Goal: Task Accomplishment & Management: Complete application form

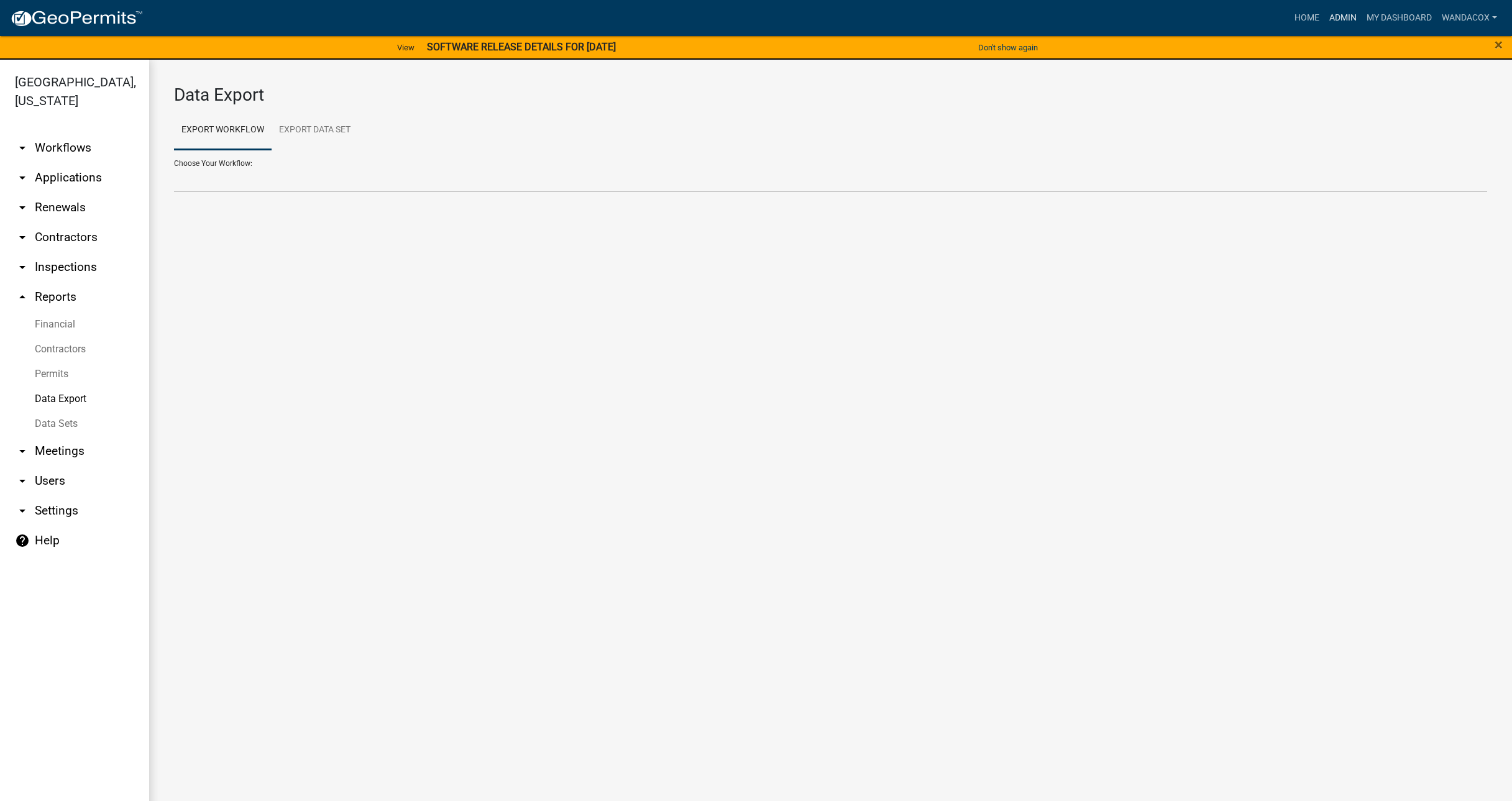
click at [1348, 18] on link "Admin" at bounding box center [1343, 18] width 37 height 24
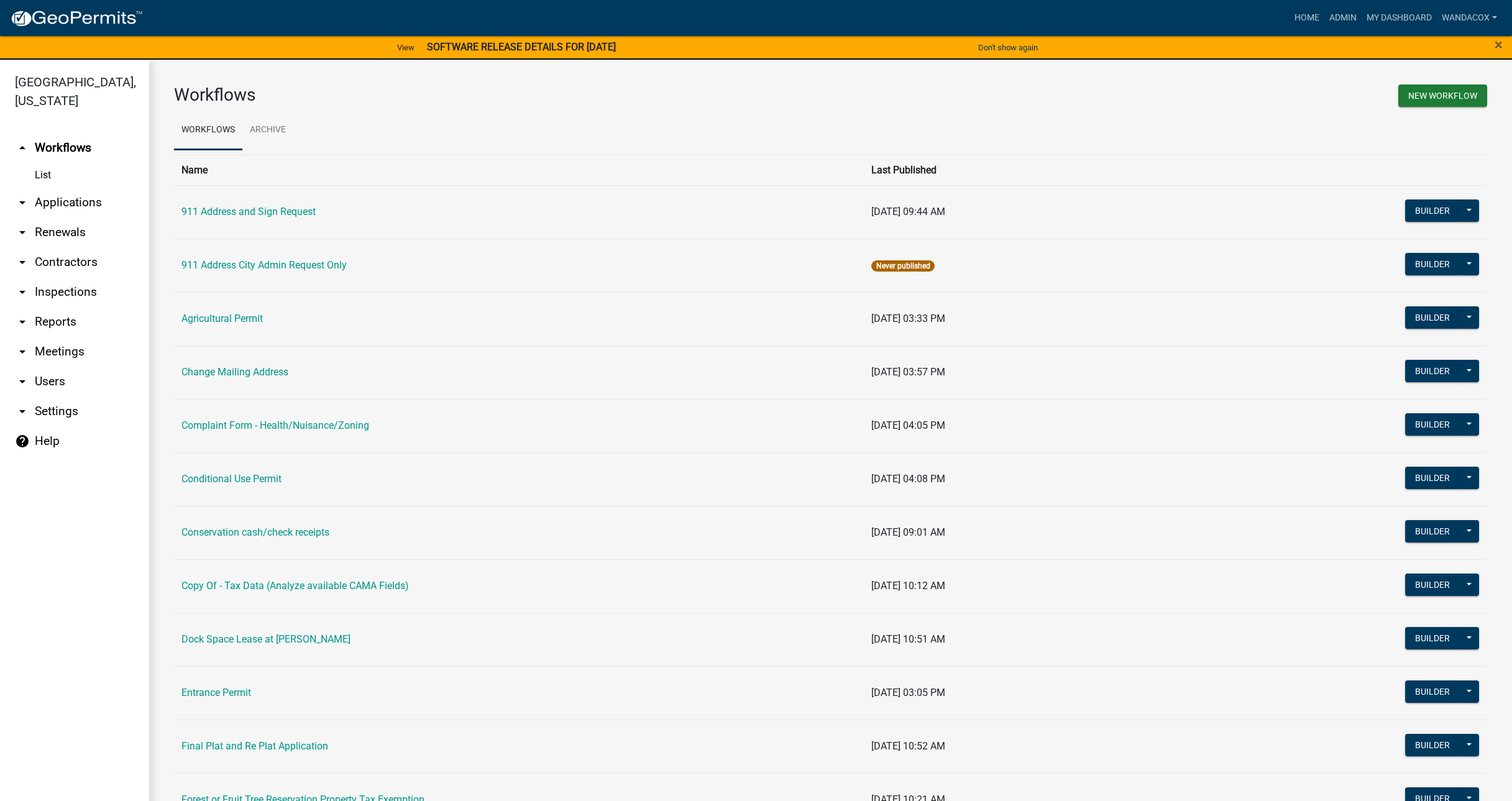
click at [60, 187] on link "arrow_drop_down Applications" at bounding box center [74, 202] width 149 height 30
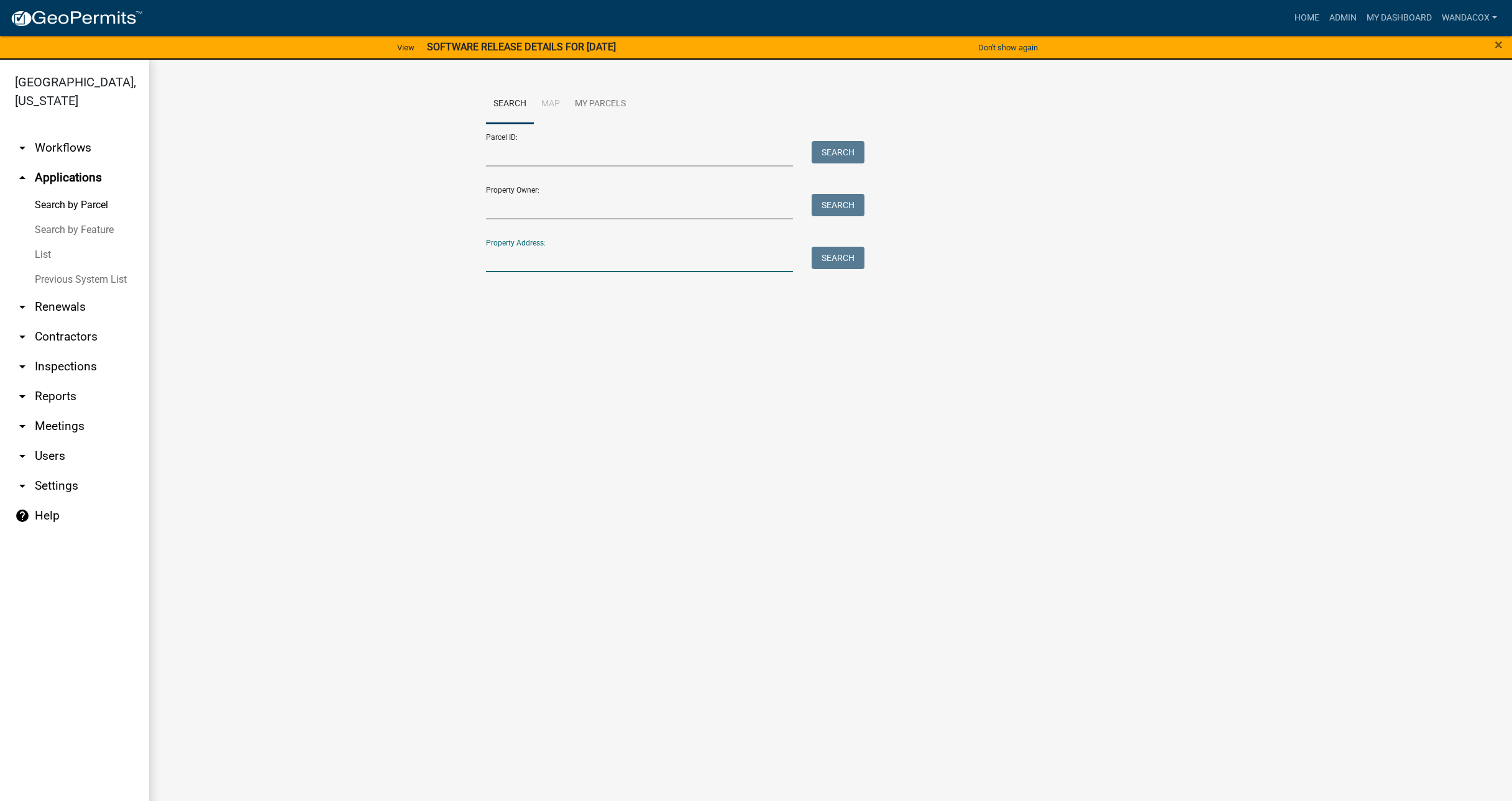
click at [526, 261] on input "Property Address:" at bounding box center [640, 260] width 307 height 26
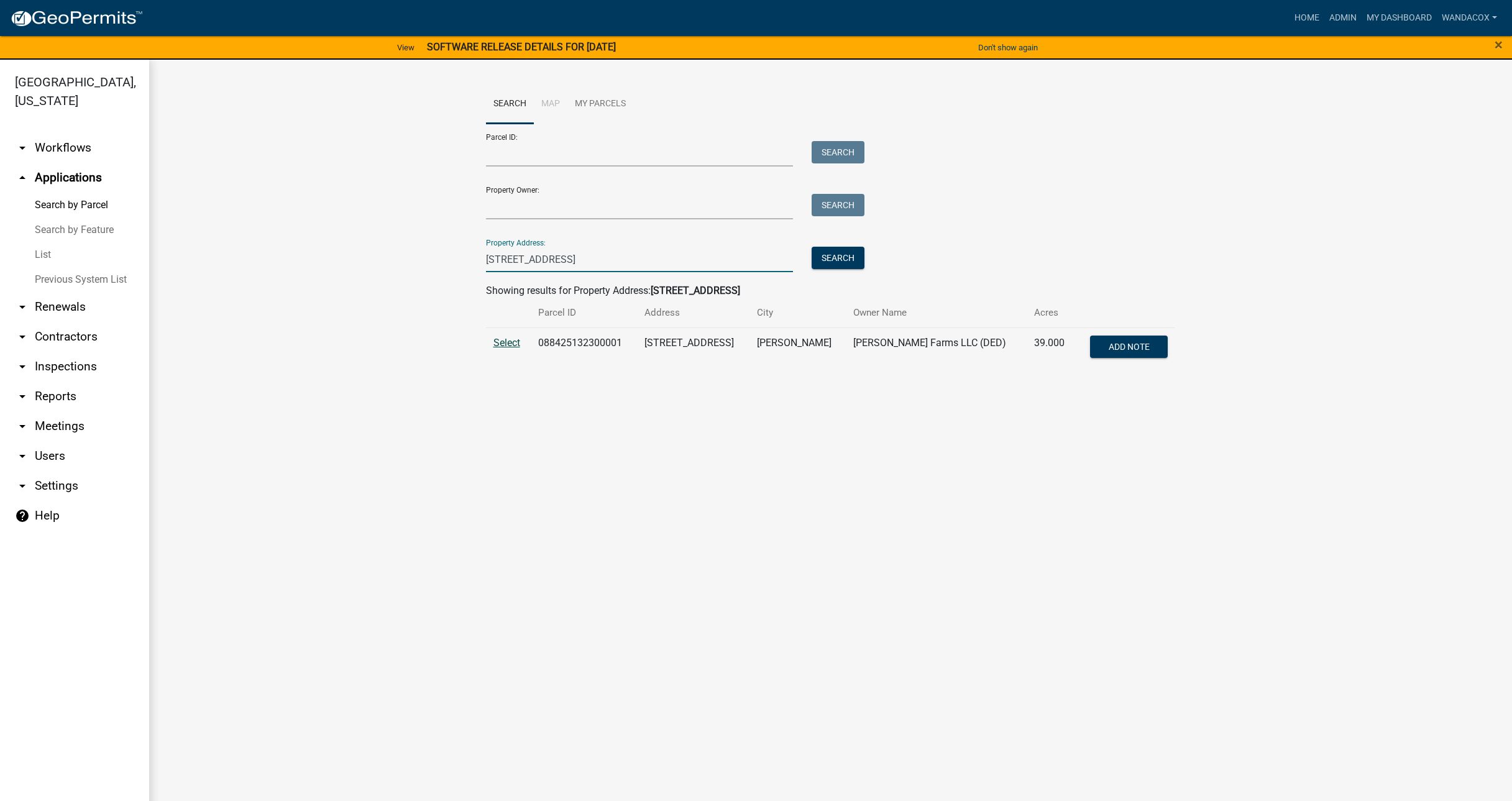
type input "[STREET_ADDRESS]"
click at [510, 342] on span "Select" at bounding box center [507, 343] width 27 height 12
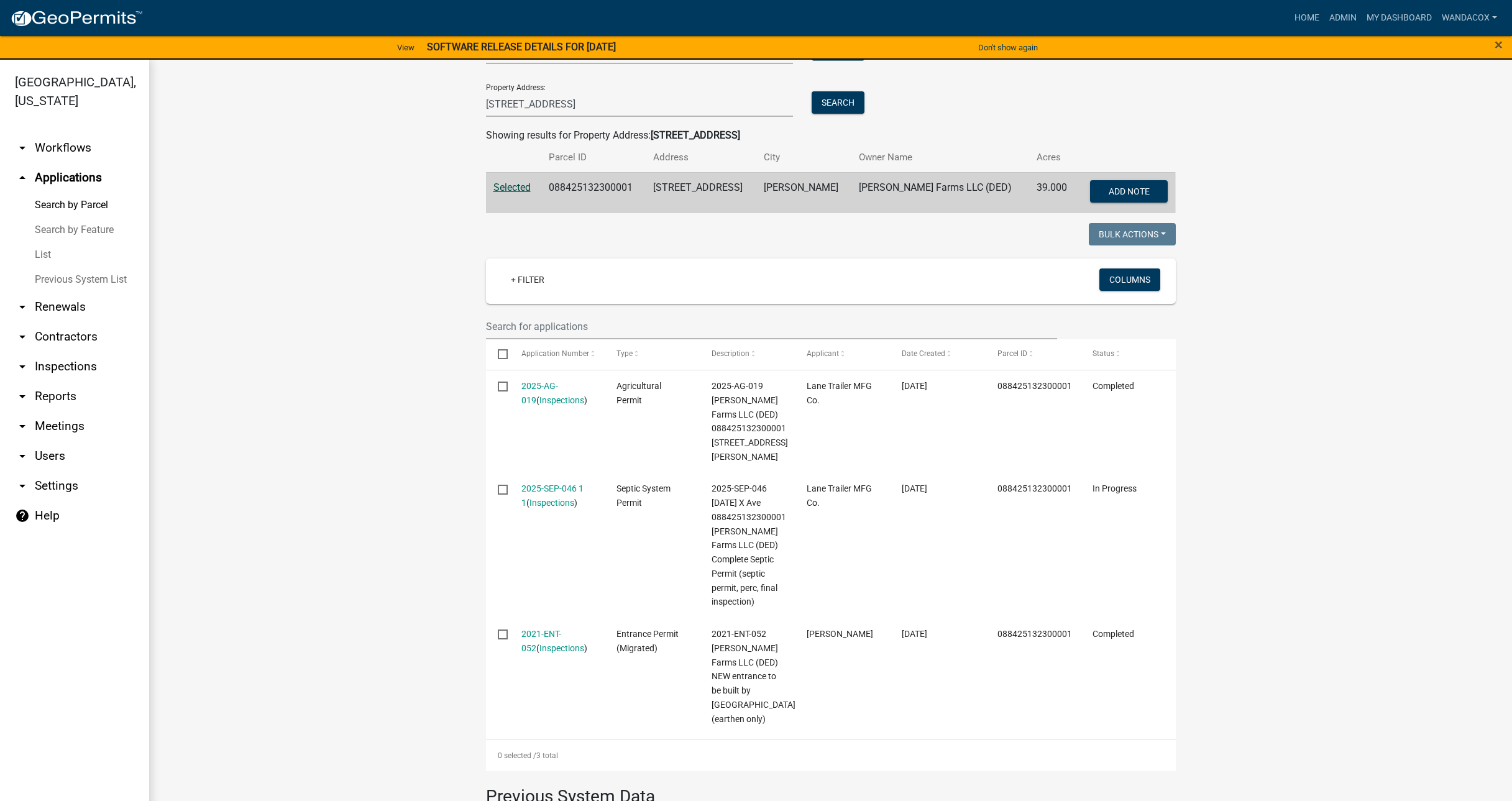
scroll to position [233, 0]
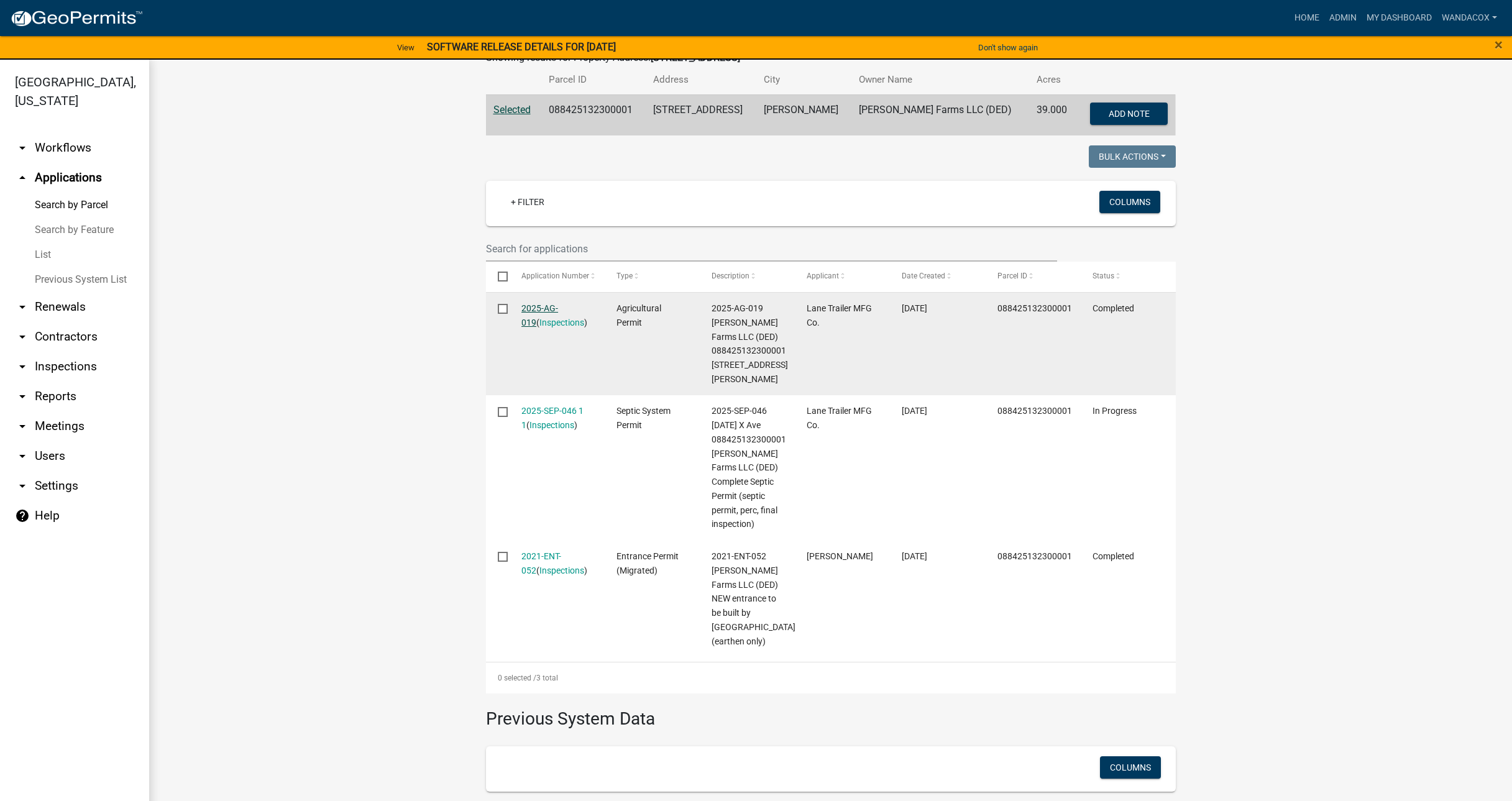
click at [545, 308] on link "2025-AG-019" at bounding box center [539, 316] width 36 height 24
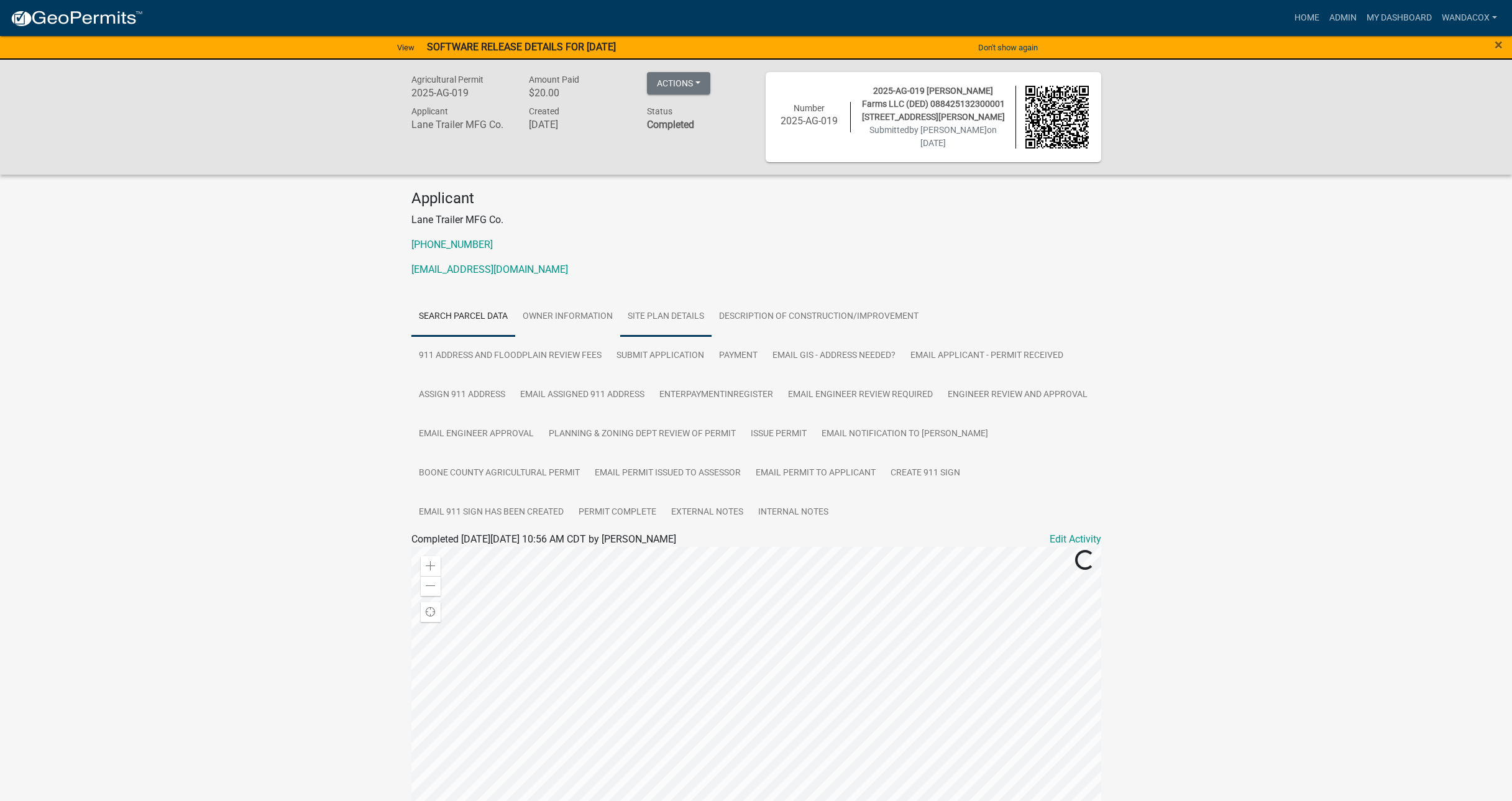
click at [664, 309] on link "Site Plan Details" at bounding box center [666, 317] width 92 height 40
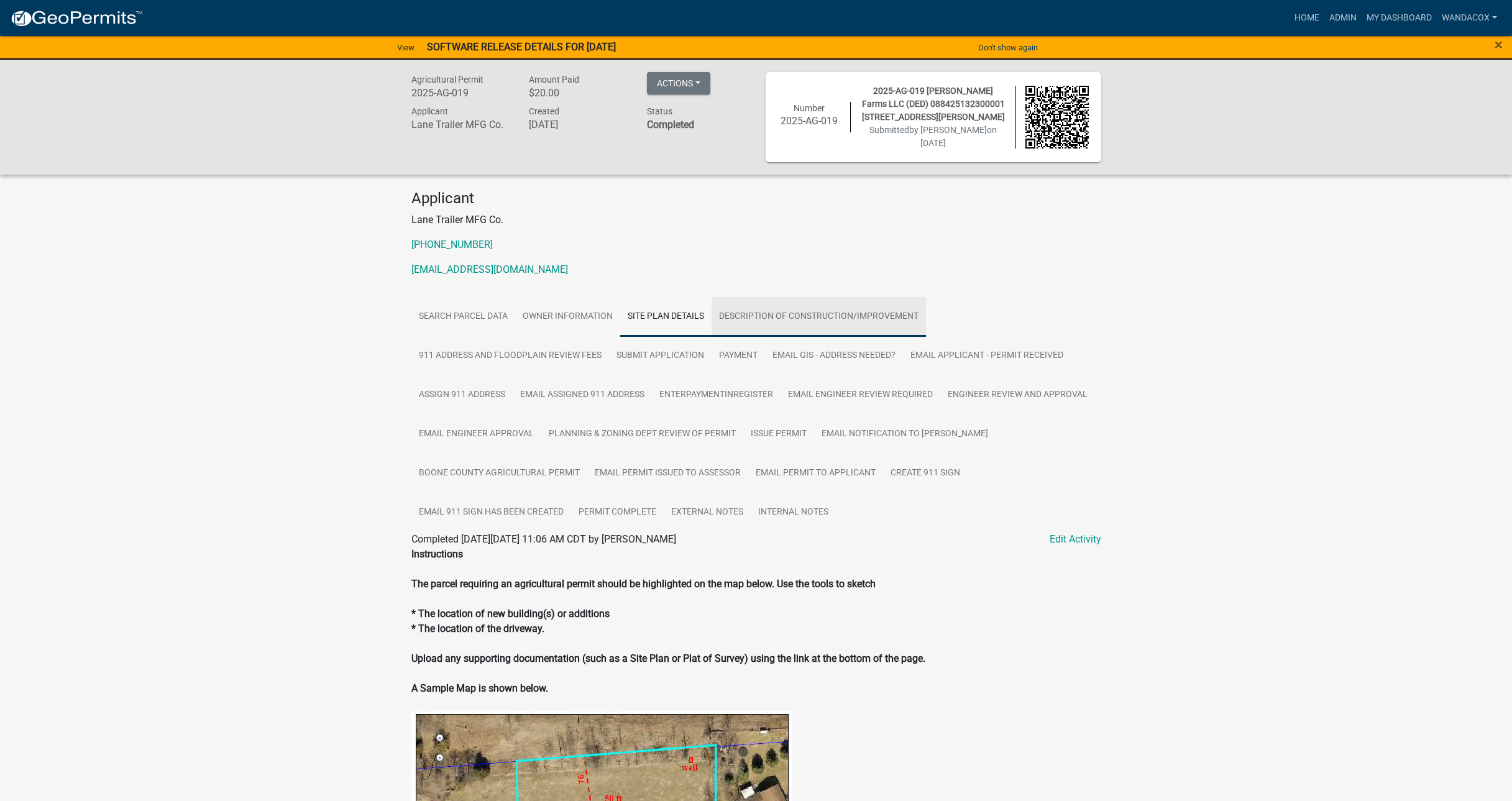
click at [797, 309] on link "Description of Construction/Improvement" at bounding box center [819, 317] width 214 height 40
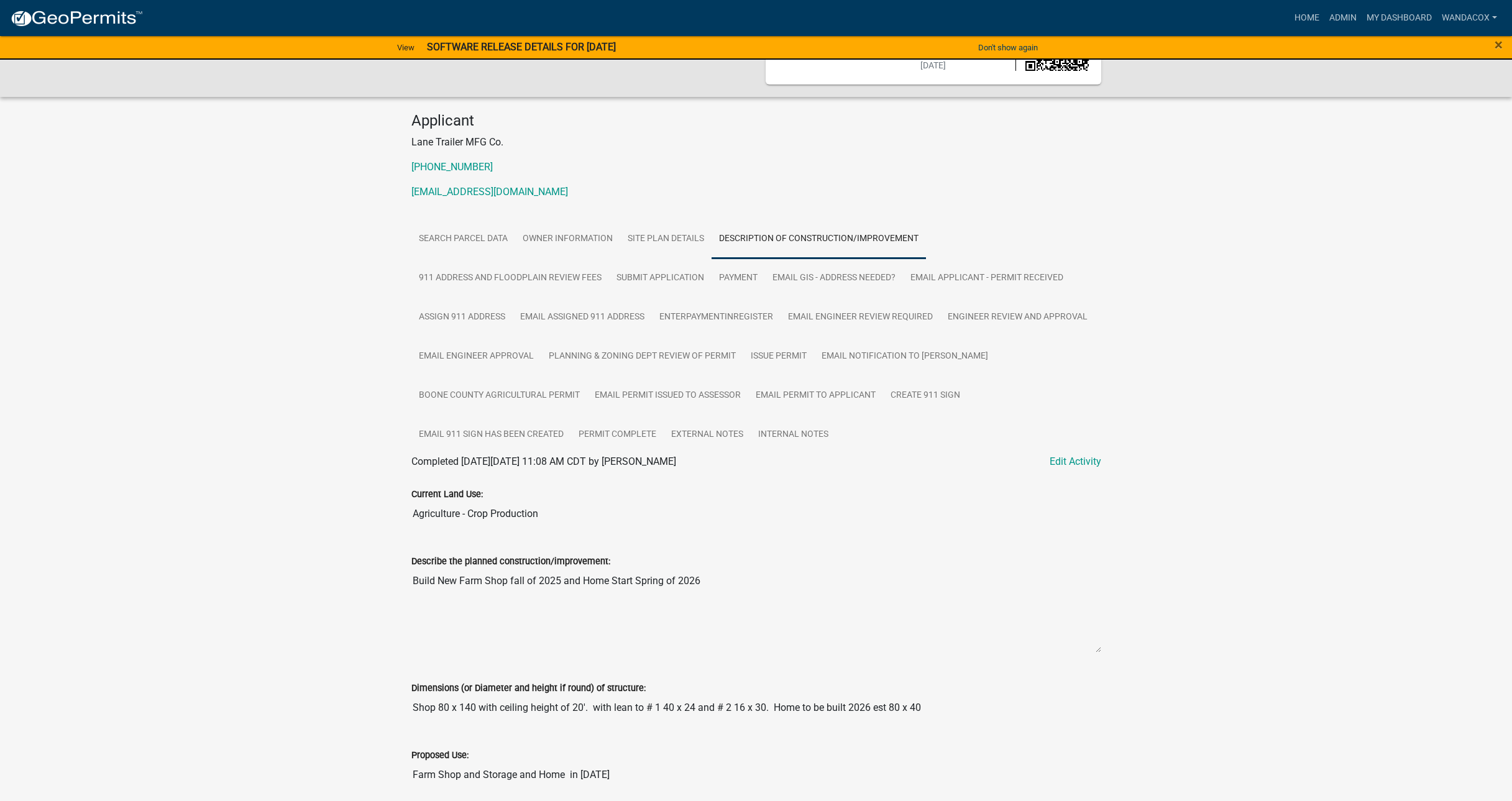
scroll to position [123, 0]
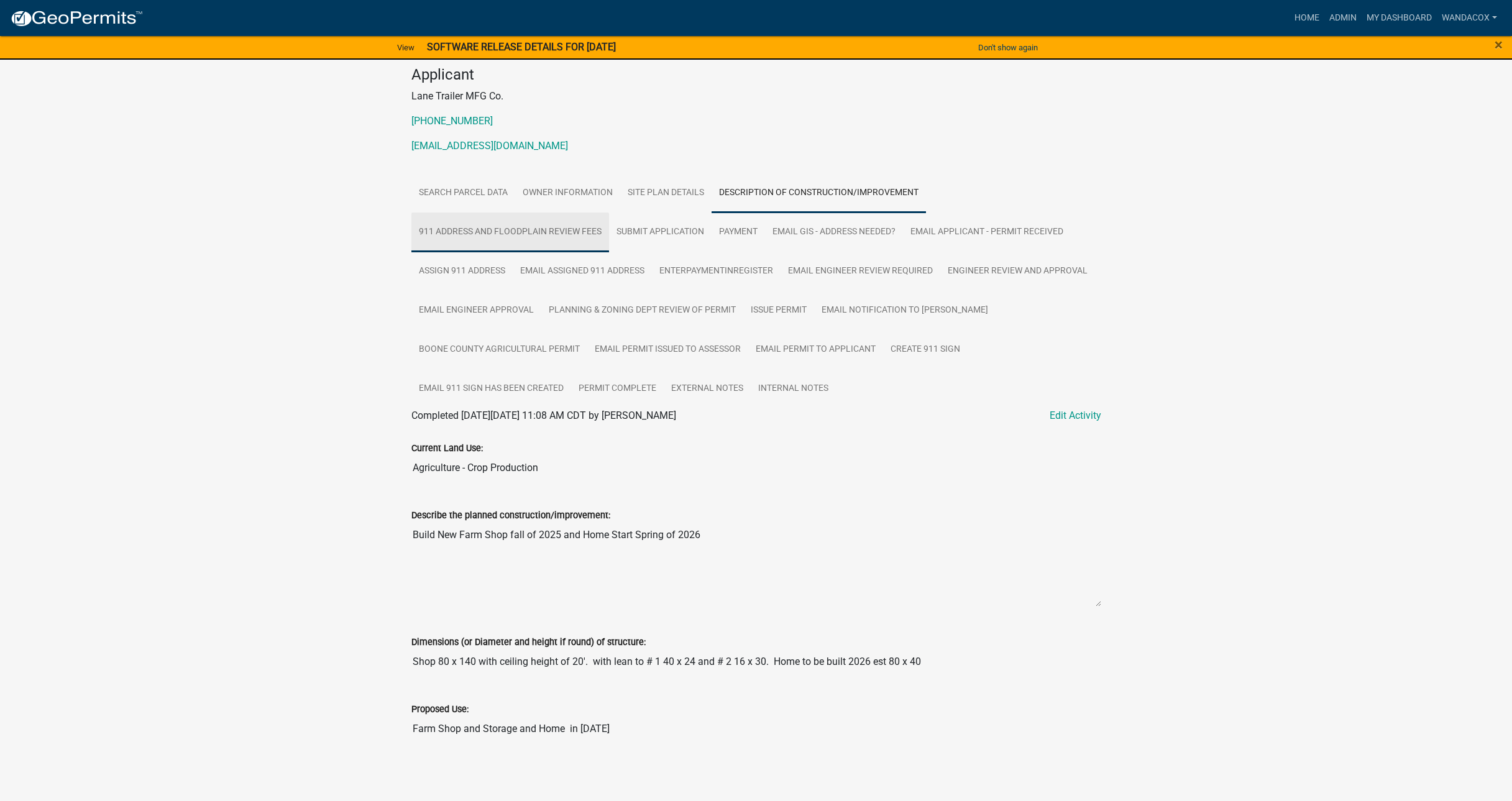
click at [537, 226] on link "911 Address and Floodplain Review Fees" at bounding box center [510, 232] width 198 height 40
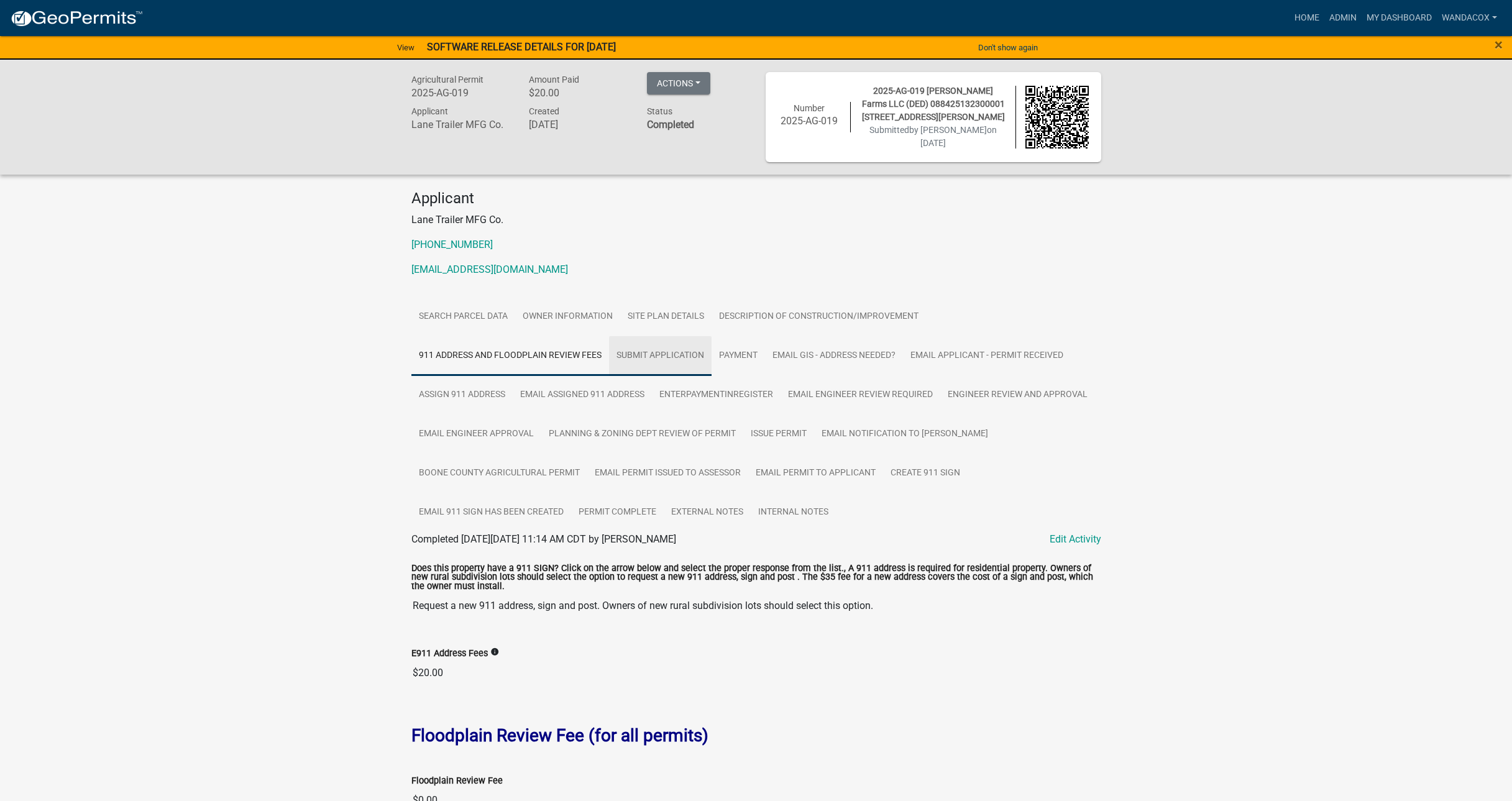
drag, startPoint x: 666, startPoint y: 351, endPoint x: 671, endPoint y: 345, distance: 7.8
click at [668, 349] on link "Submit Application" at bounding box center [660, 356] width 102 height 40
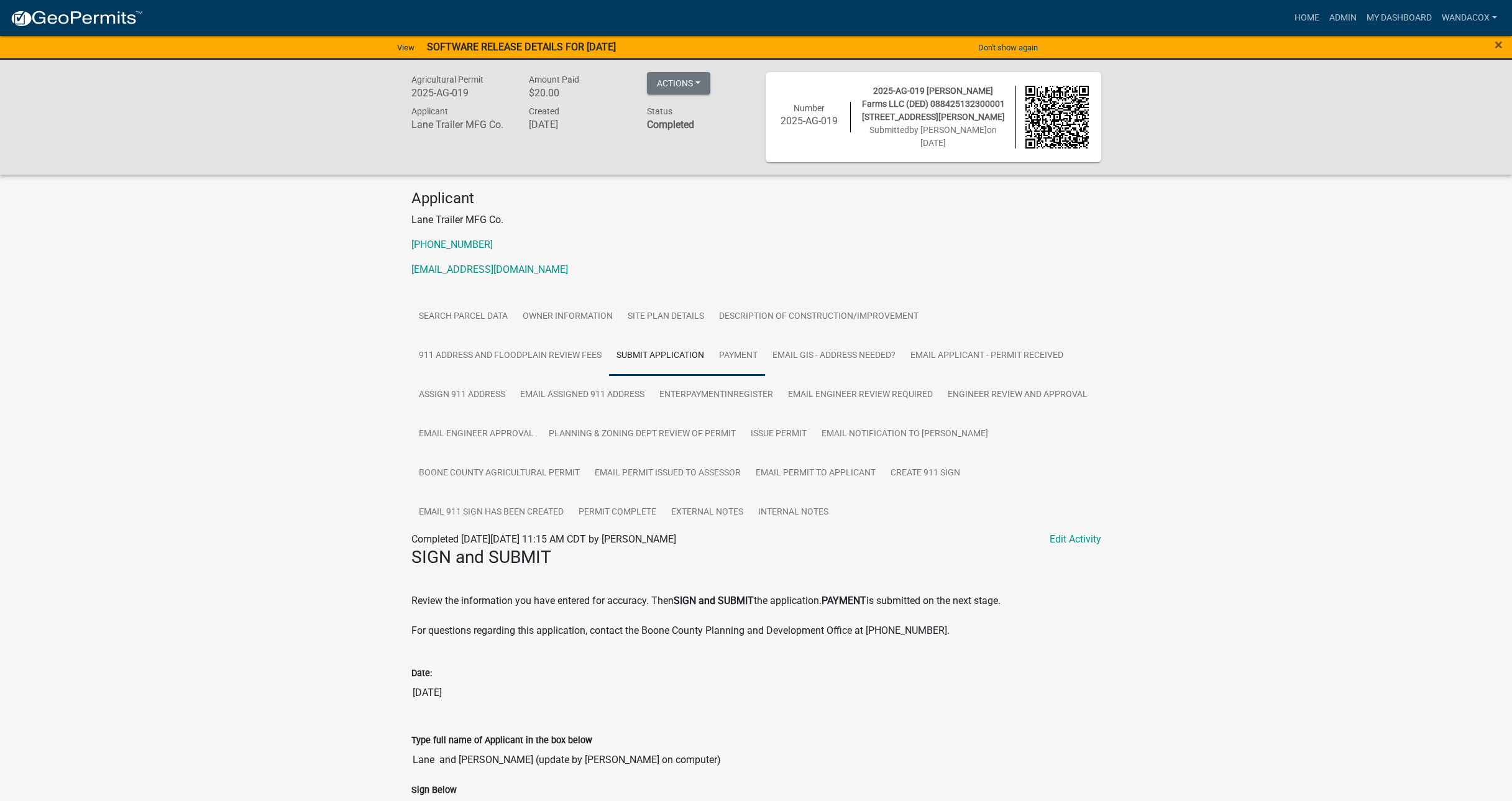
click at [750, 346] on link "Payment" at bounding box center [738, 356] width 53 height 40
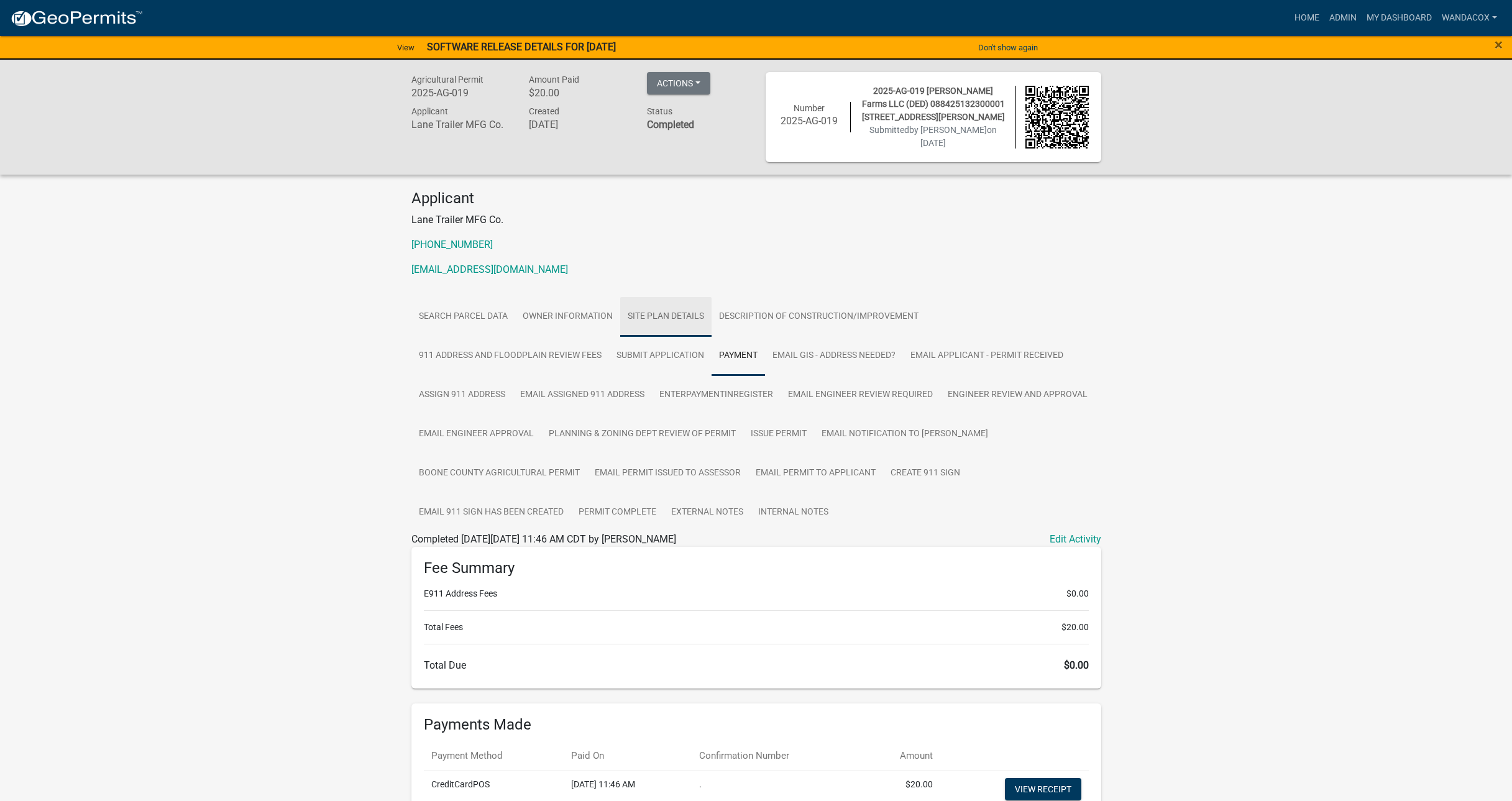
click at [676, 309] on link "Site Plan Details" at bounding box center [666, 317] width 92 height 40
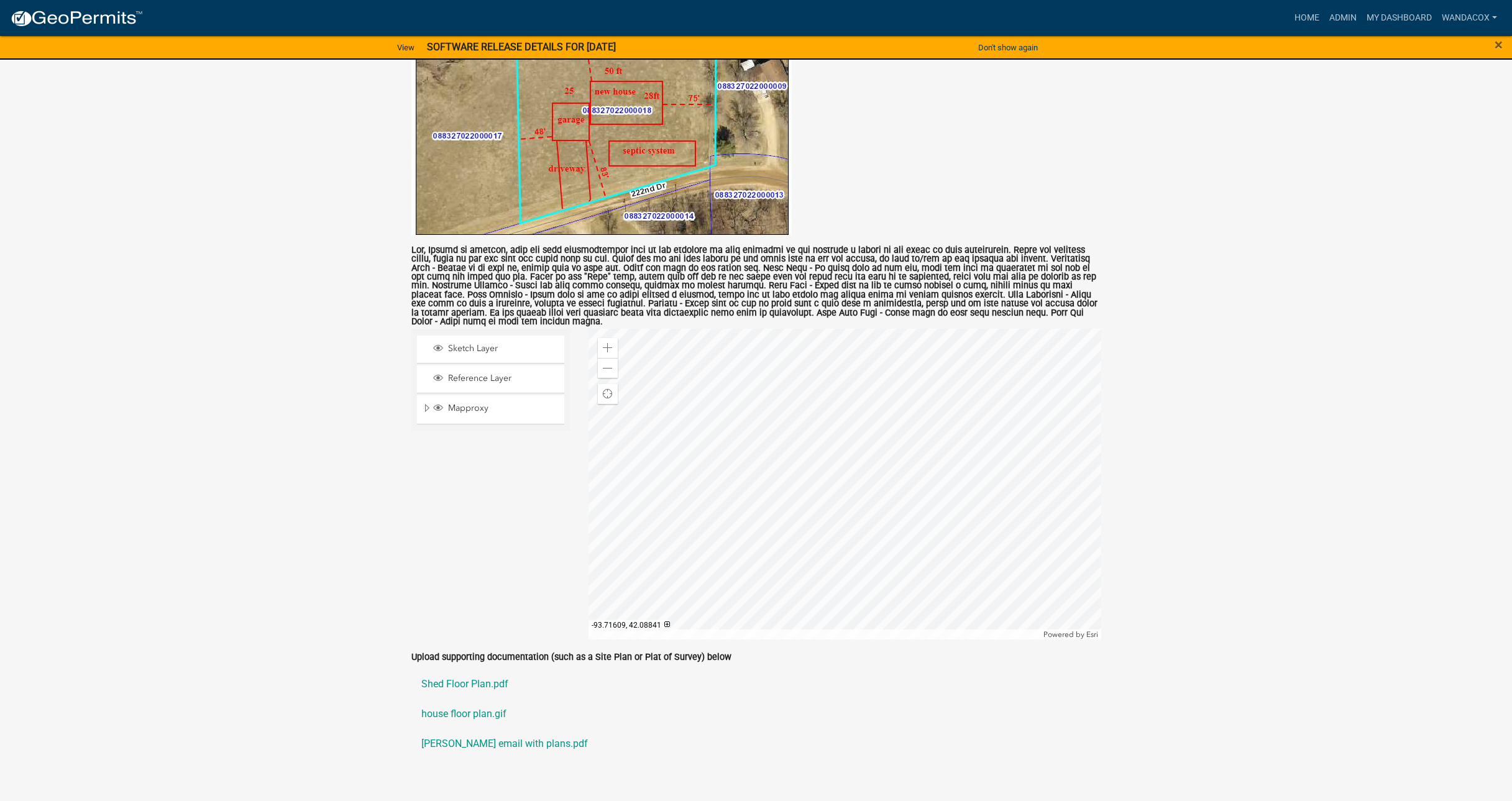
scroll to position [742, 0]
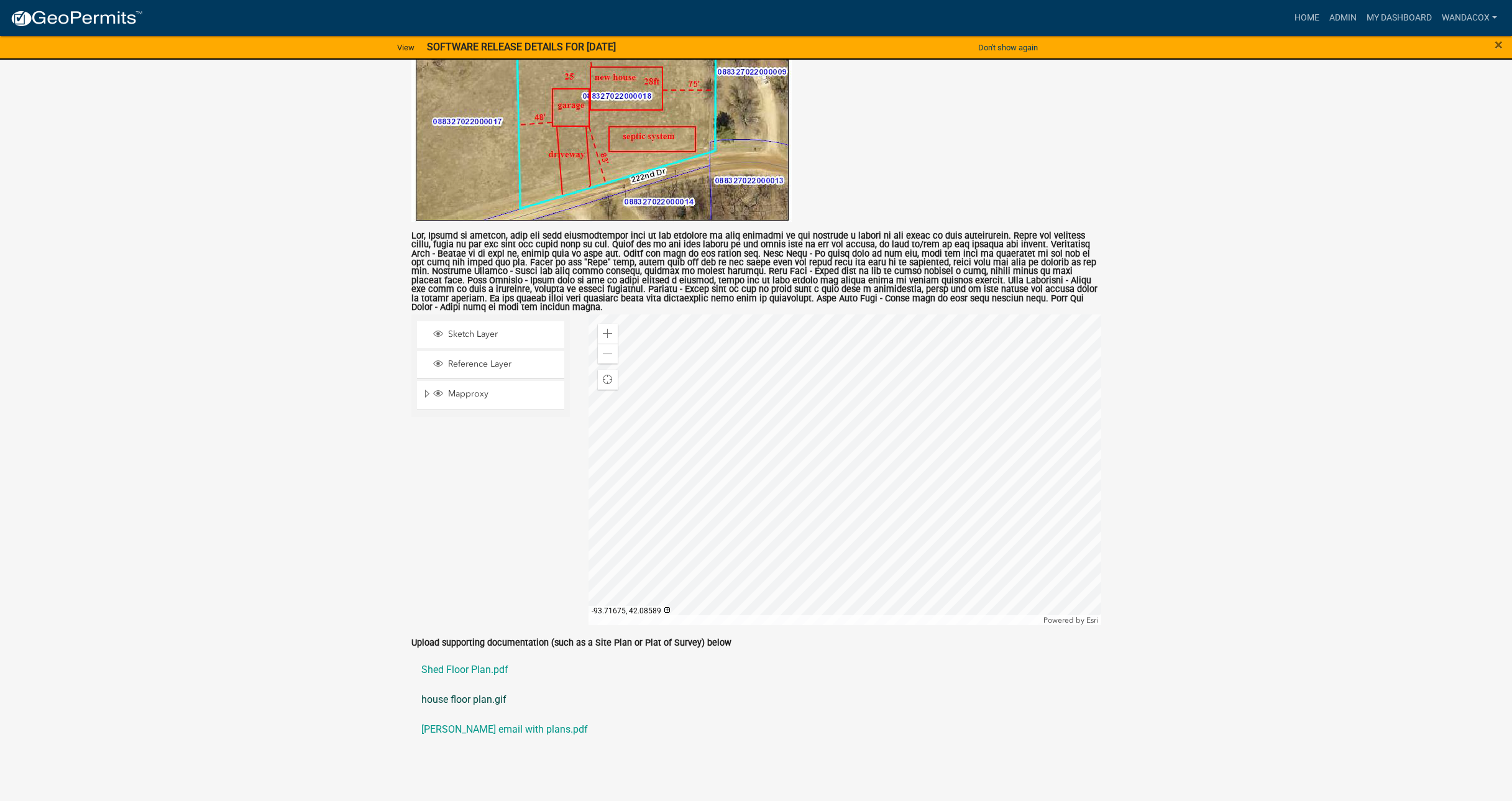
click at [467, 686] on link "house floor plan.gif" at bounding box center [756, 700] width 690 height 30
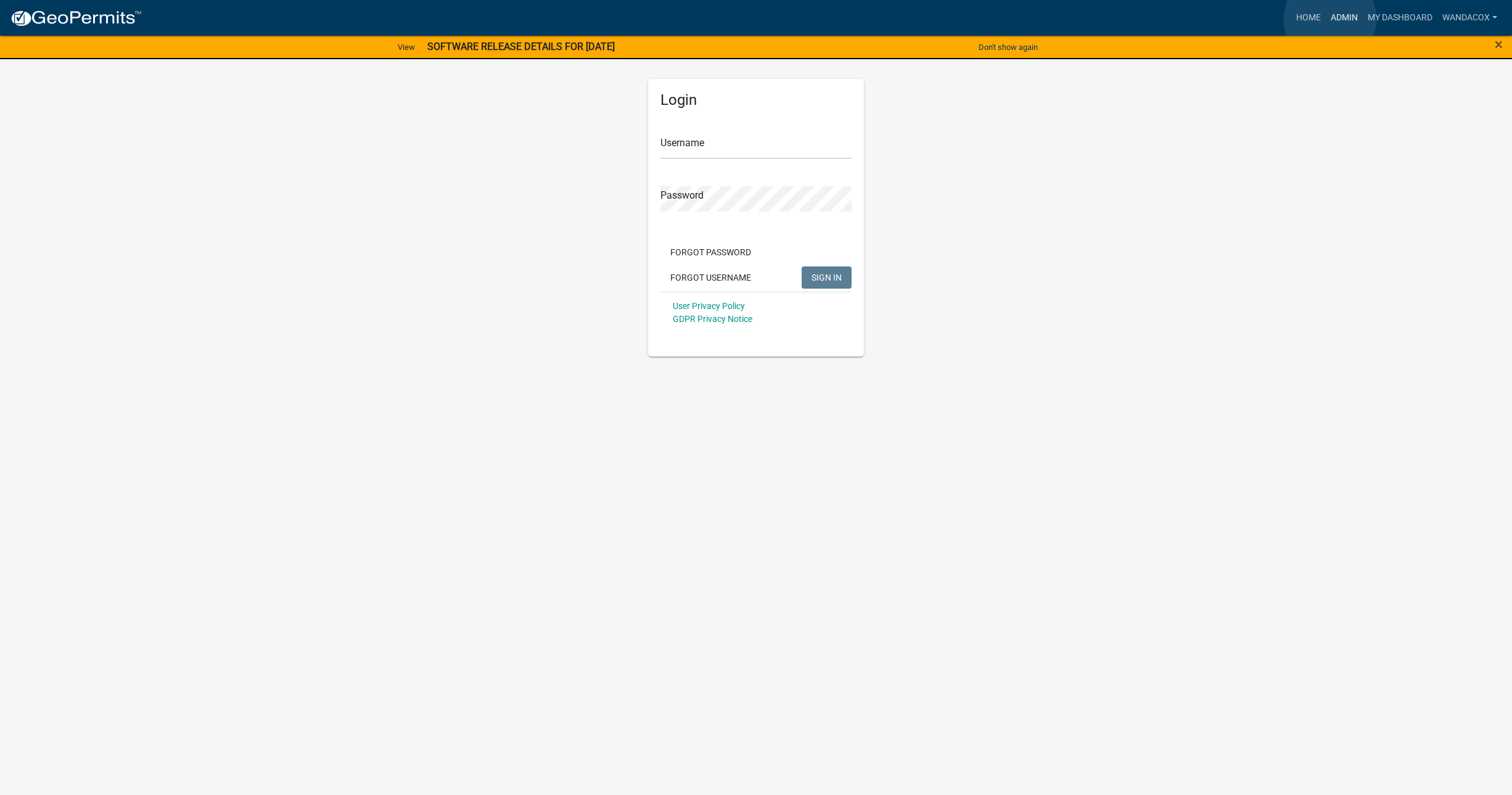
click at [1331, 19] on link "Admin" at bounding box center [1344, 17] width 37 height 23
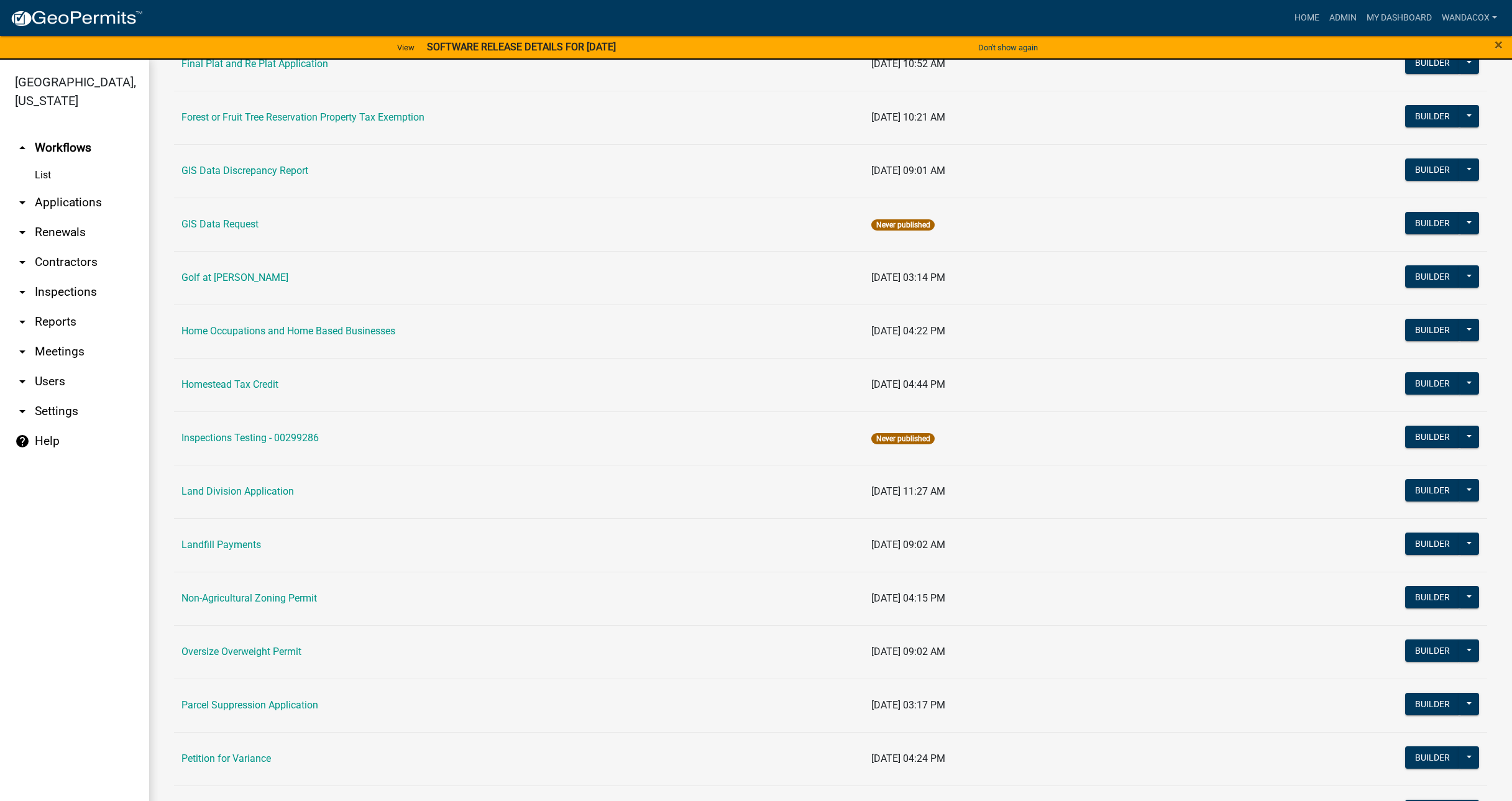
scroll to position [699, 0]
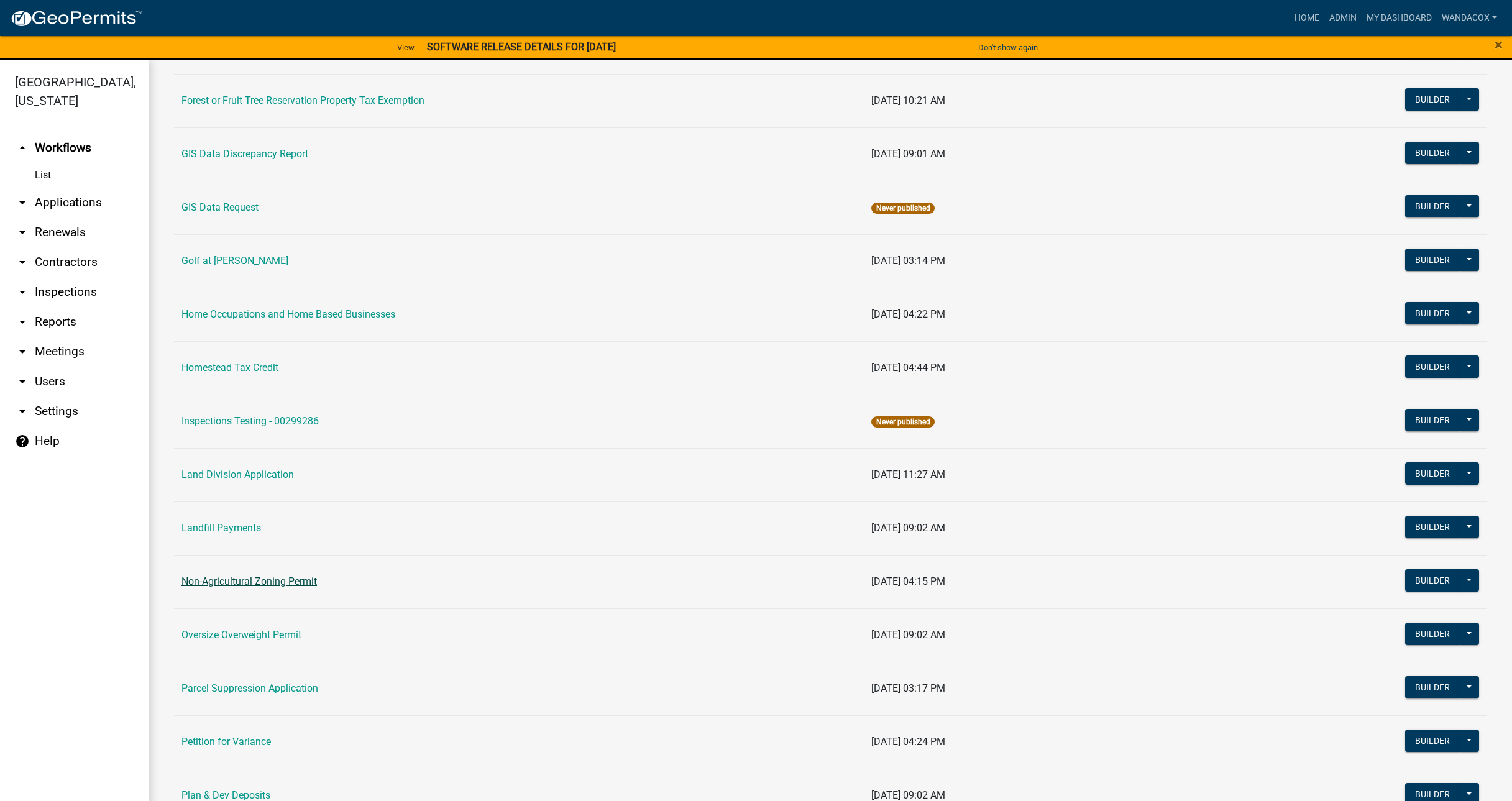
click at [282, 581] on link "Non-Agricultural Zoning Permit" at bounding box center [249, 582] width 135 height 12
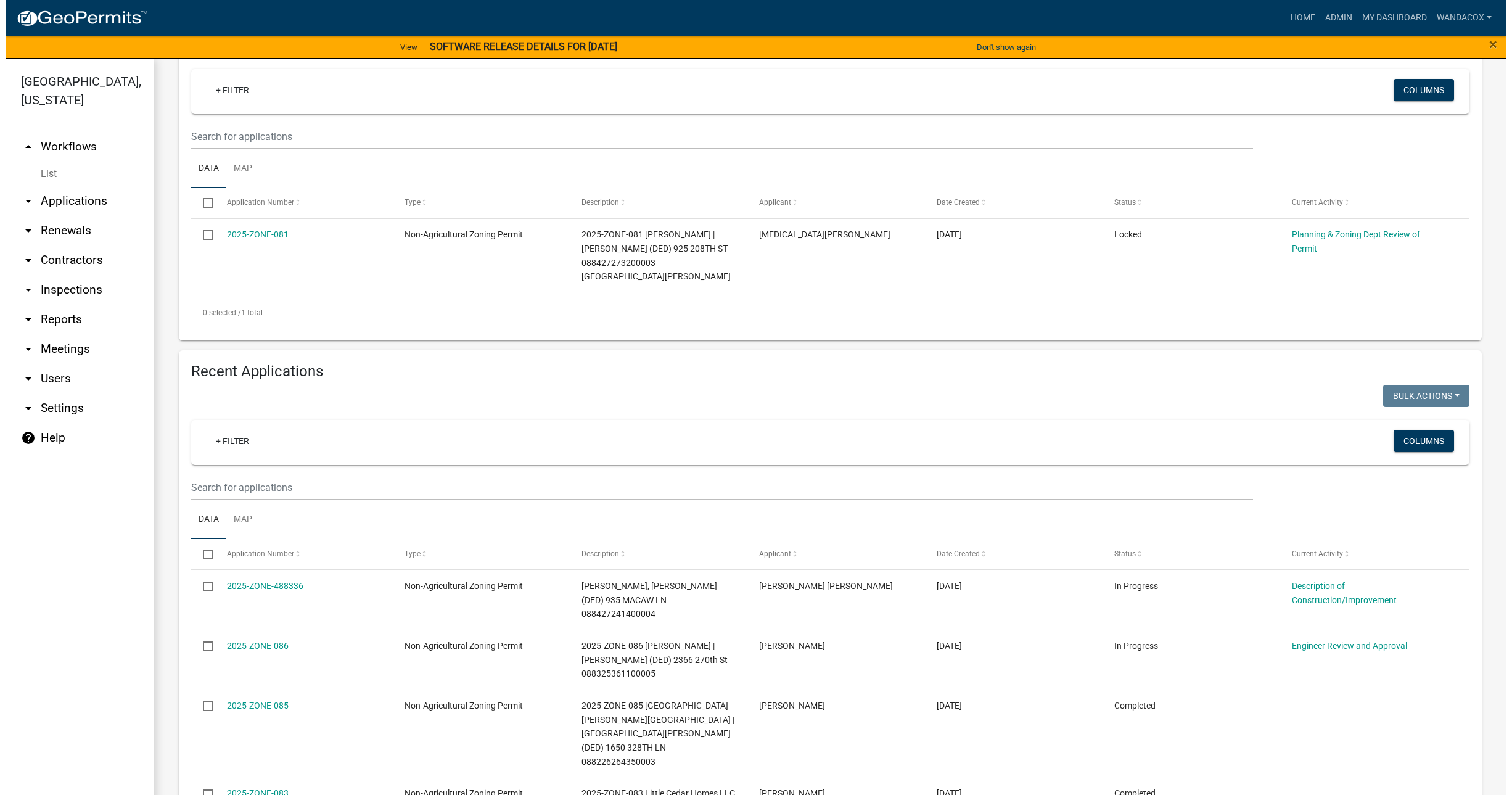
scroll to position [232, 0]
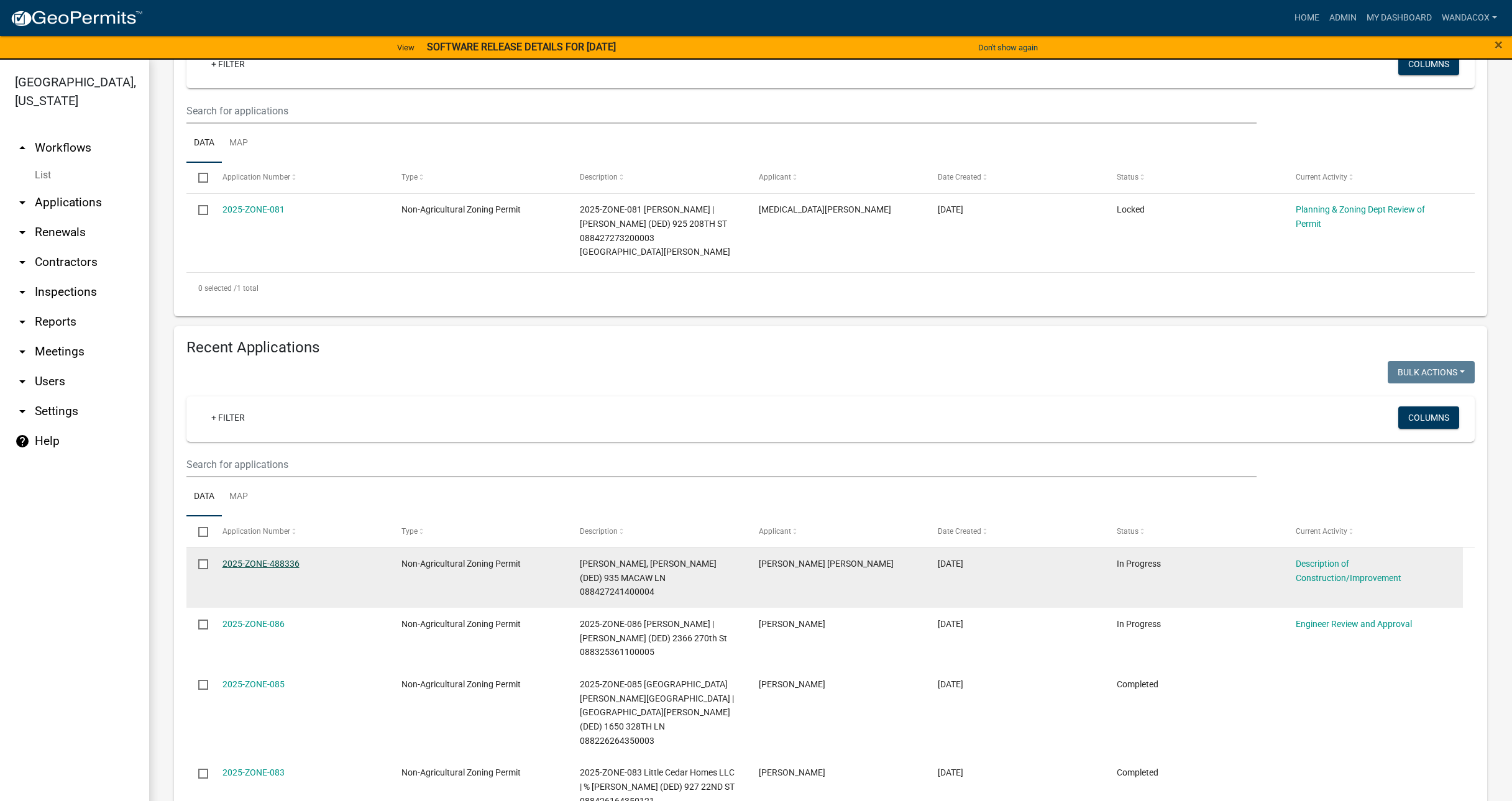
click at [246, 559] on link "2025-ZONE-488336" at bounding box center [261, 564] width 77 height 10
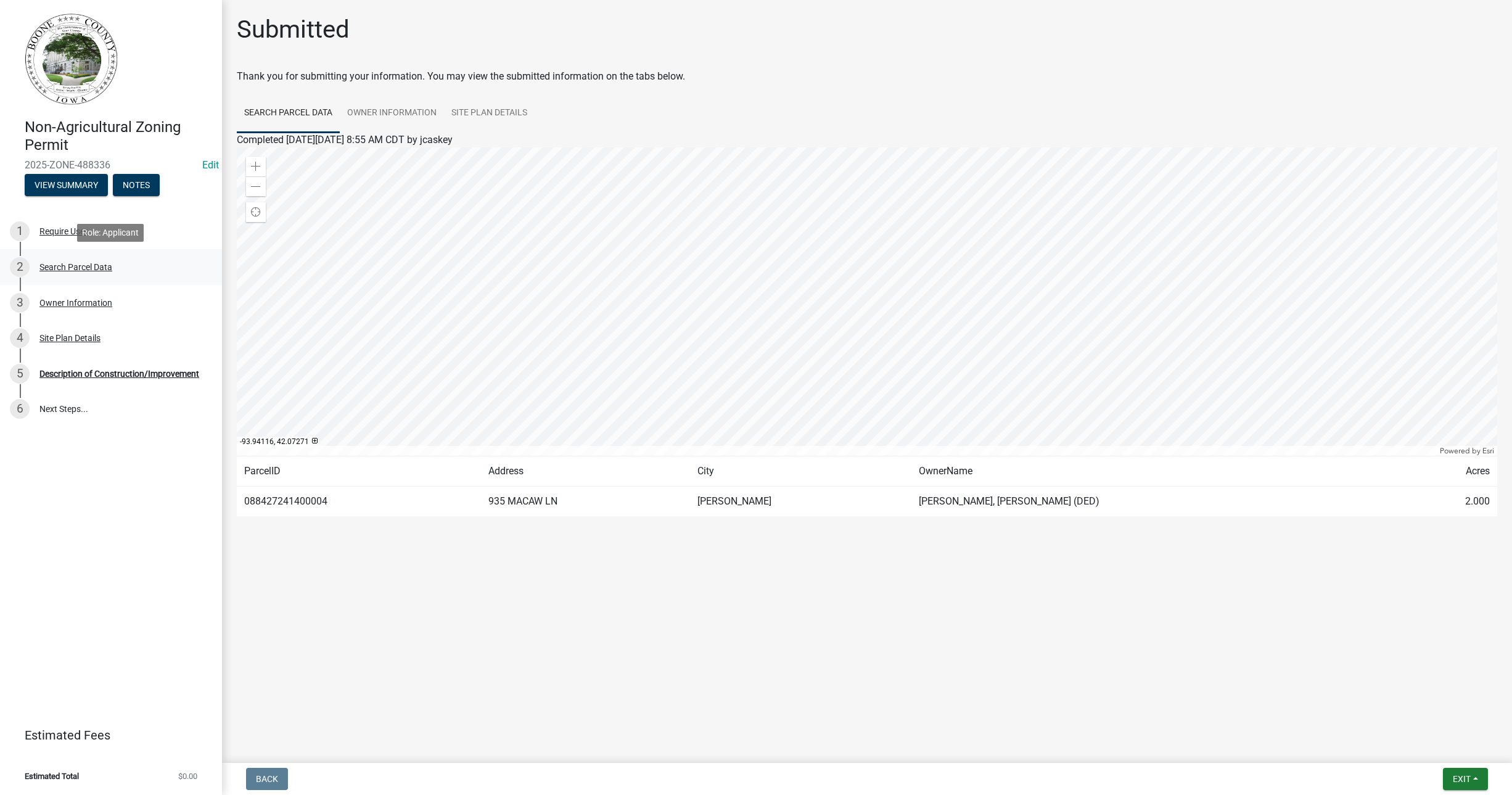
click at [84, 265] on div "Search Parcel Data" at bounding box center [76, 267] width 73 height 9
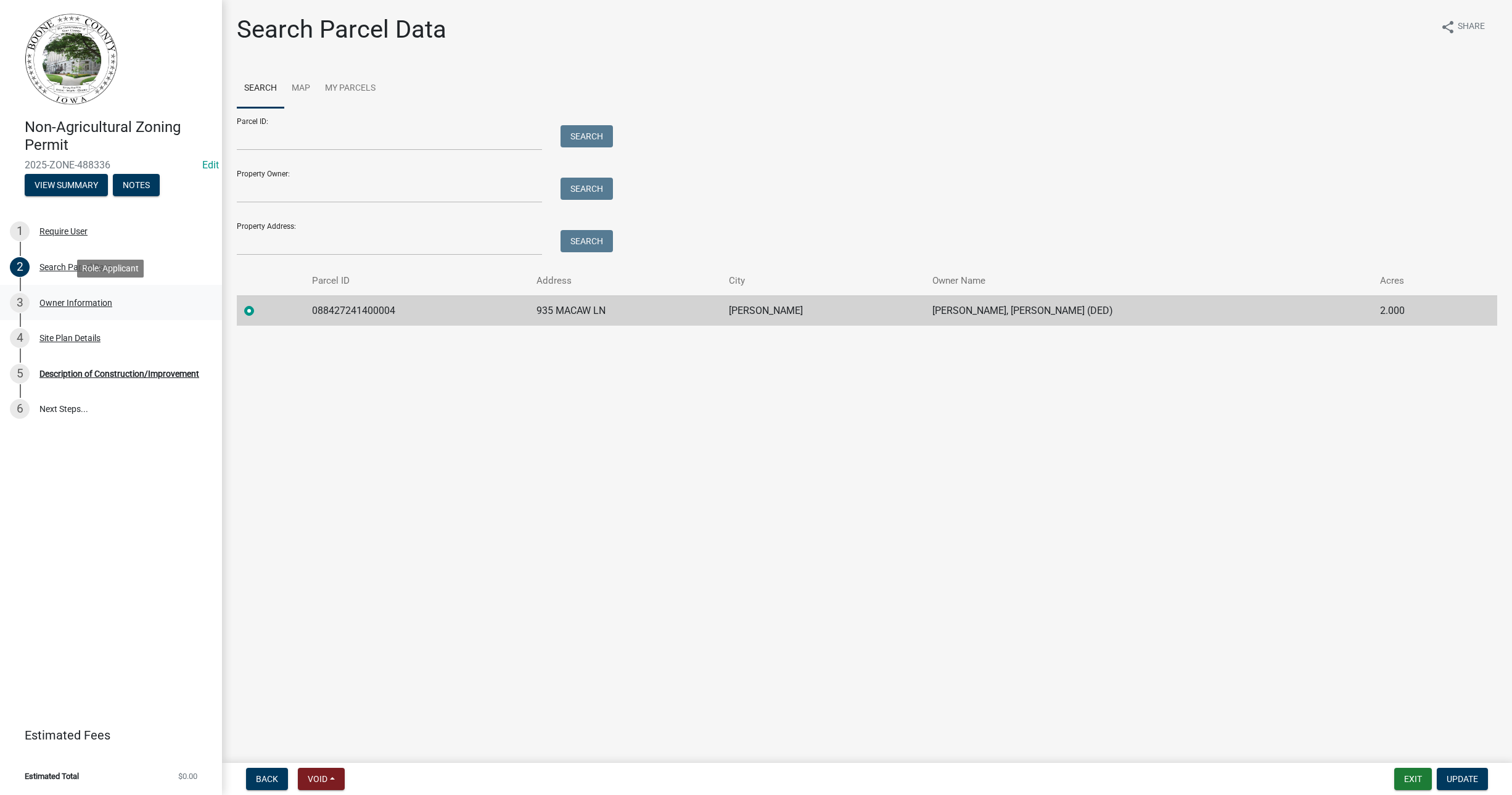
click at [63, 299] on div "Owner Information" at bounding box center [76, 302] width 73 height 9
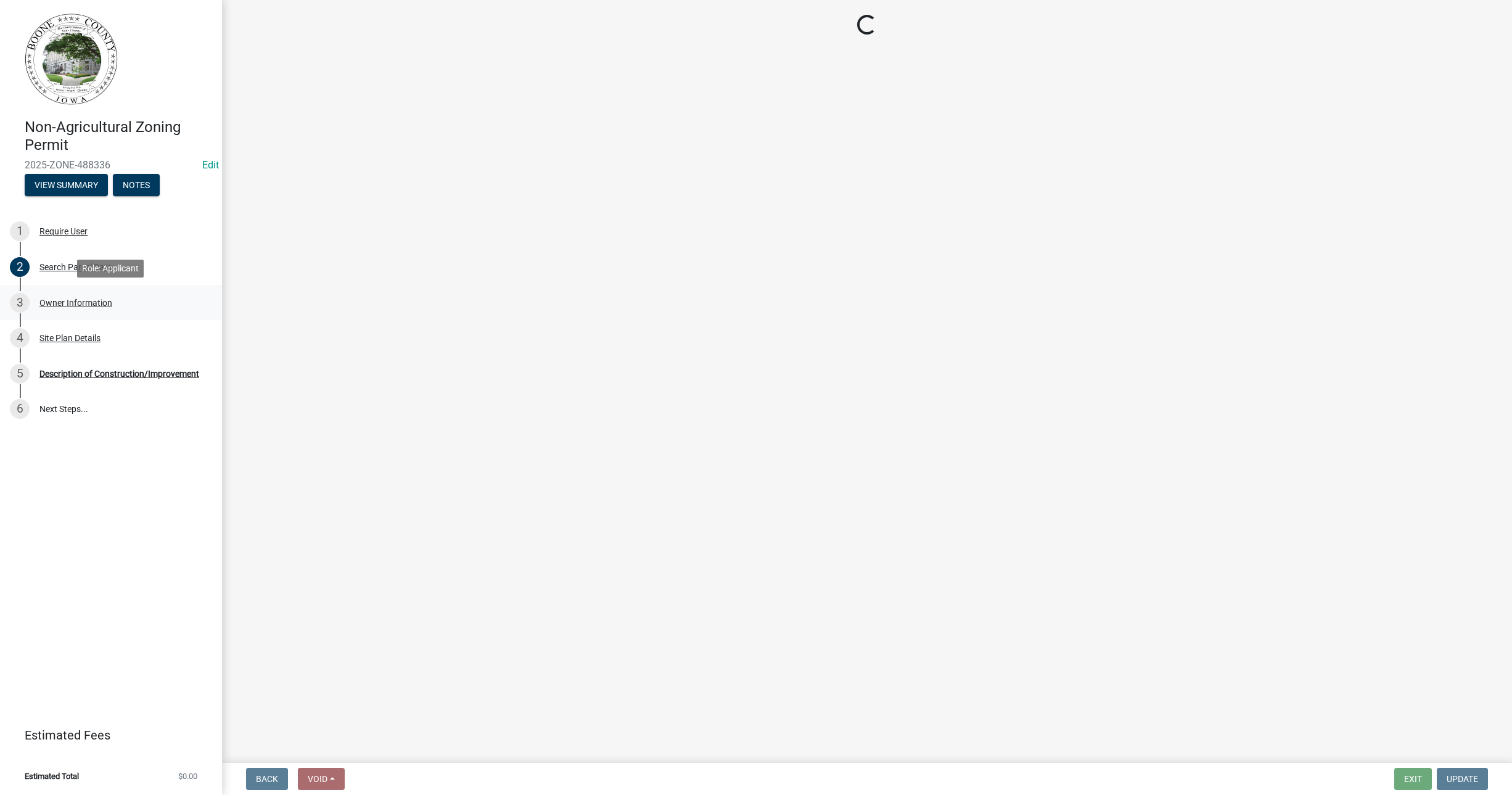
select select "38c7e77b-1303-488d-b958-87c851393774"
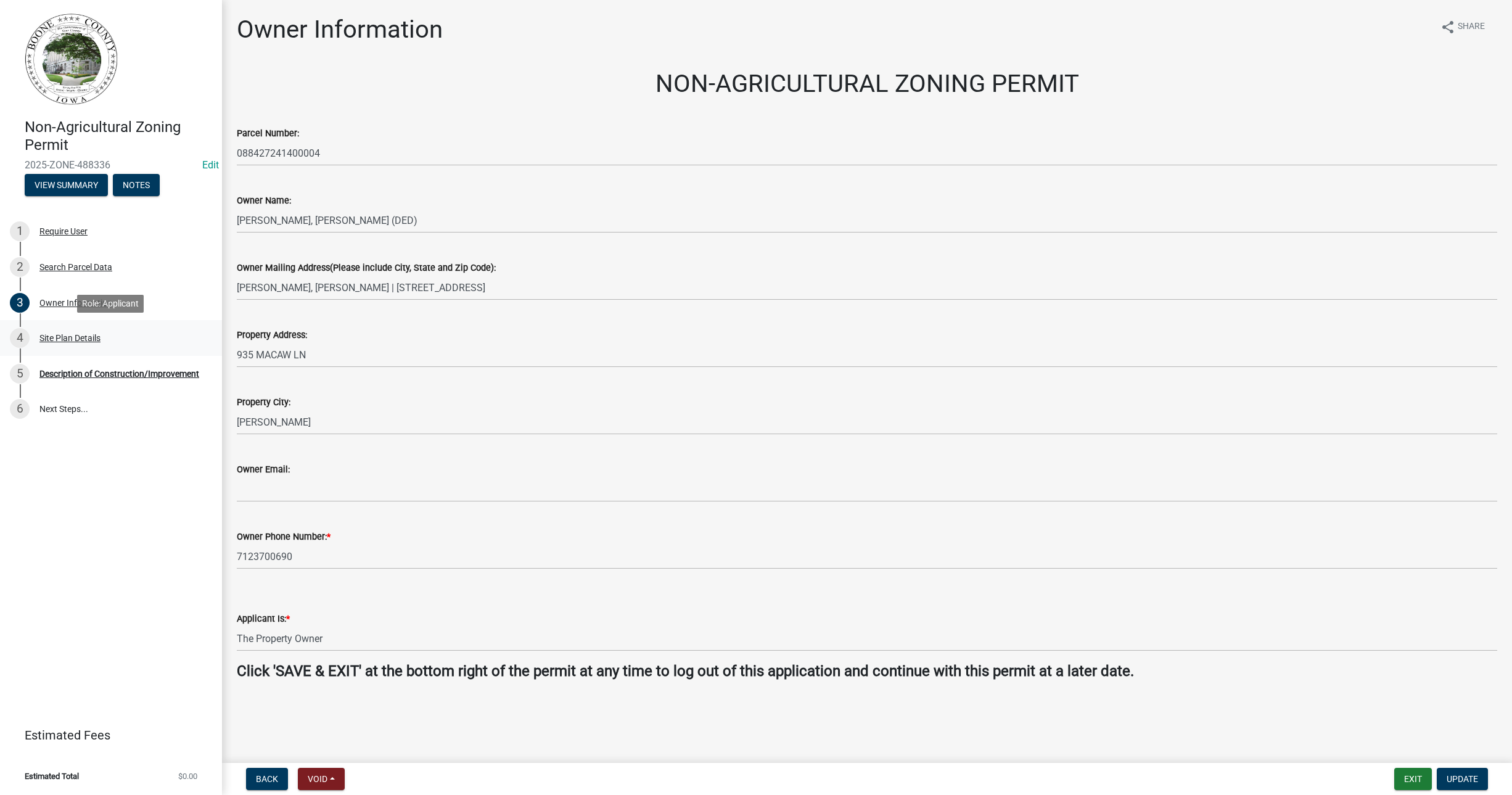
click at [64, 341] on div "Site Plan Details" at bounding box center [70, 338] width 61 height 9
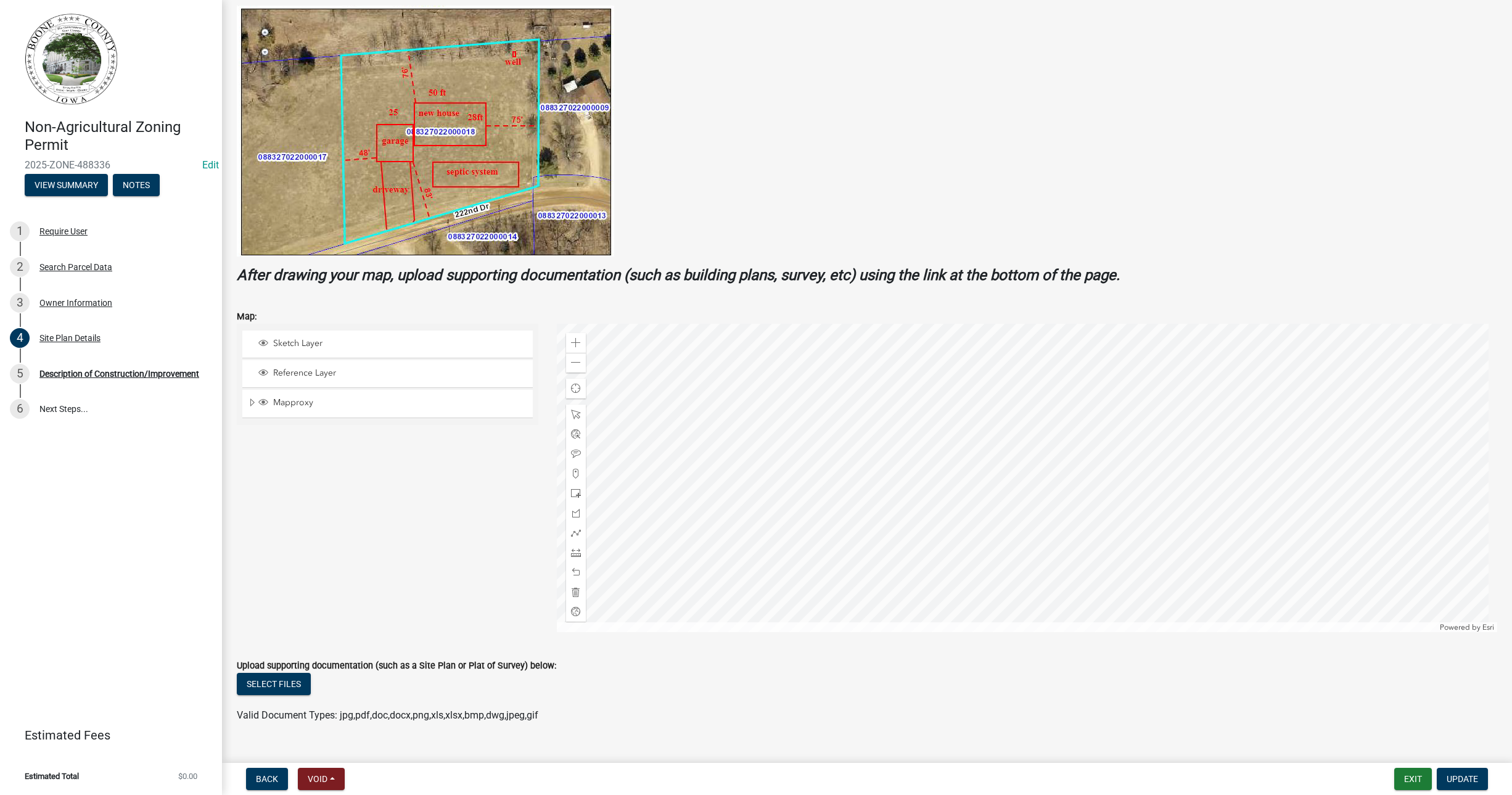
scroll to position [256, 0]
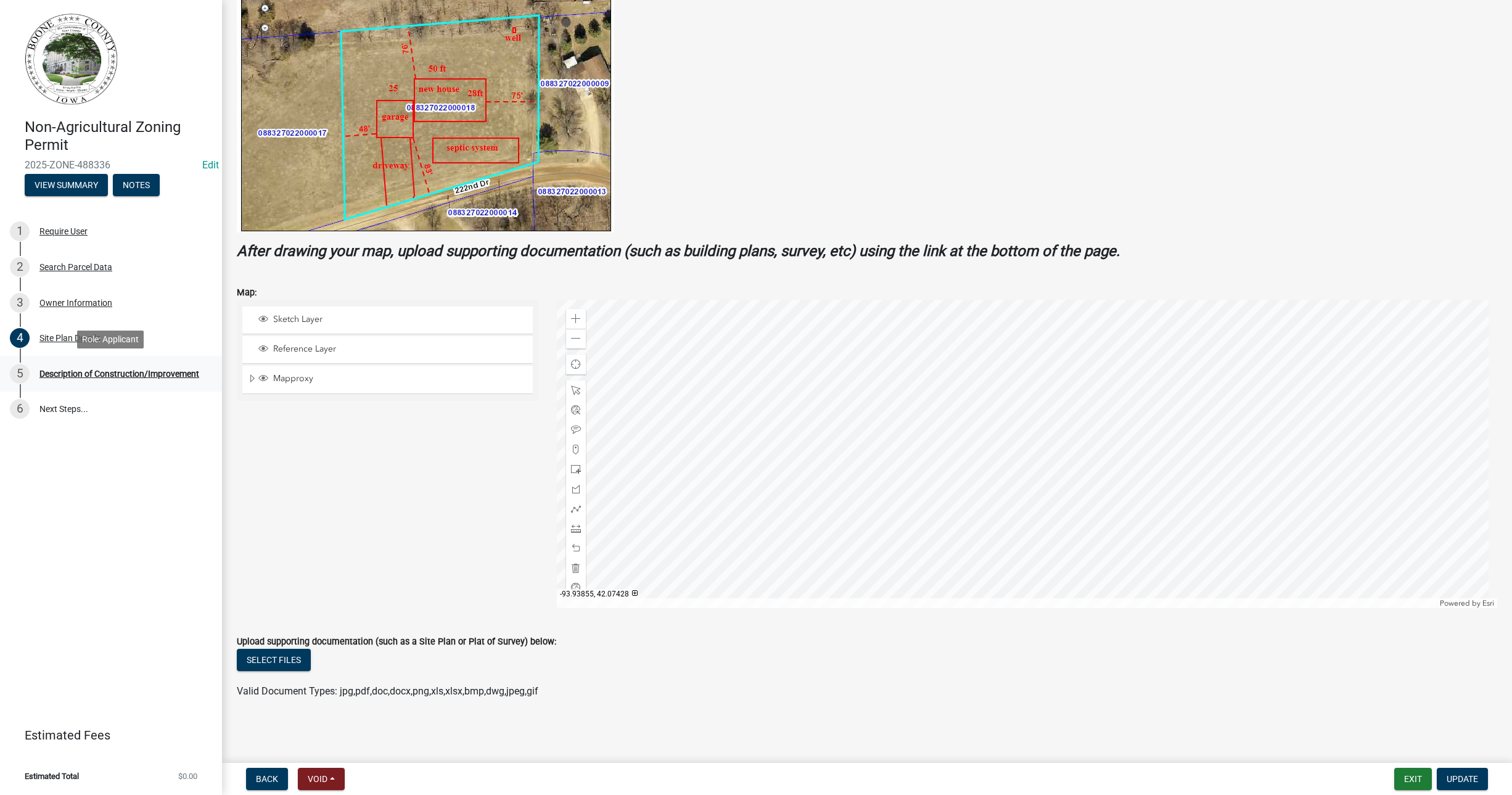
click at [109, 372] on div "Description of Construction/Improvement" at bounding box center [119, 373] width 160 height 9
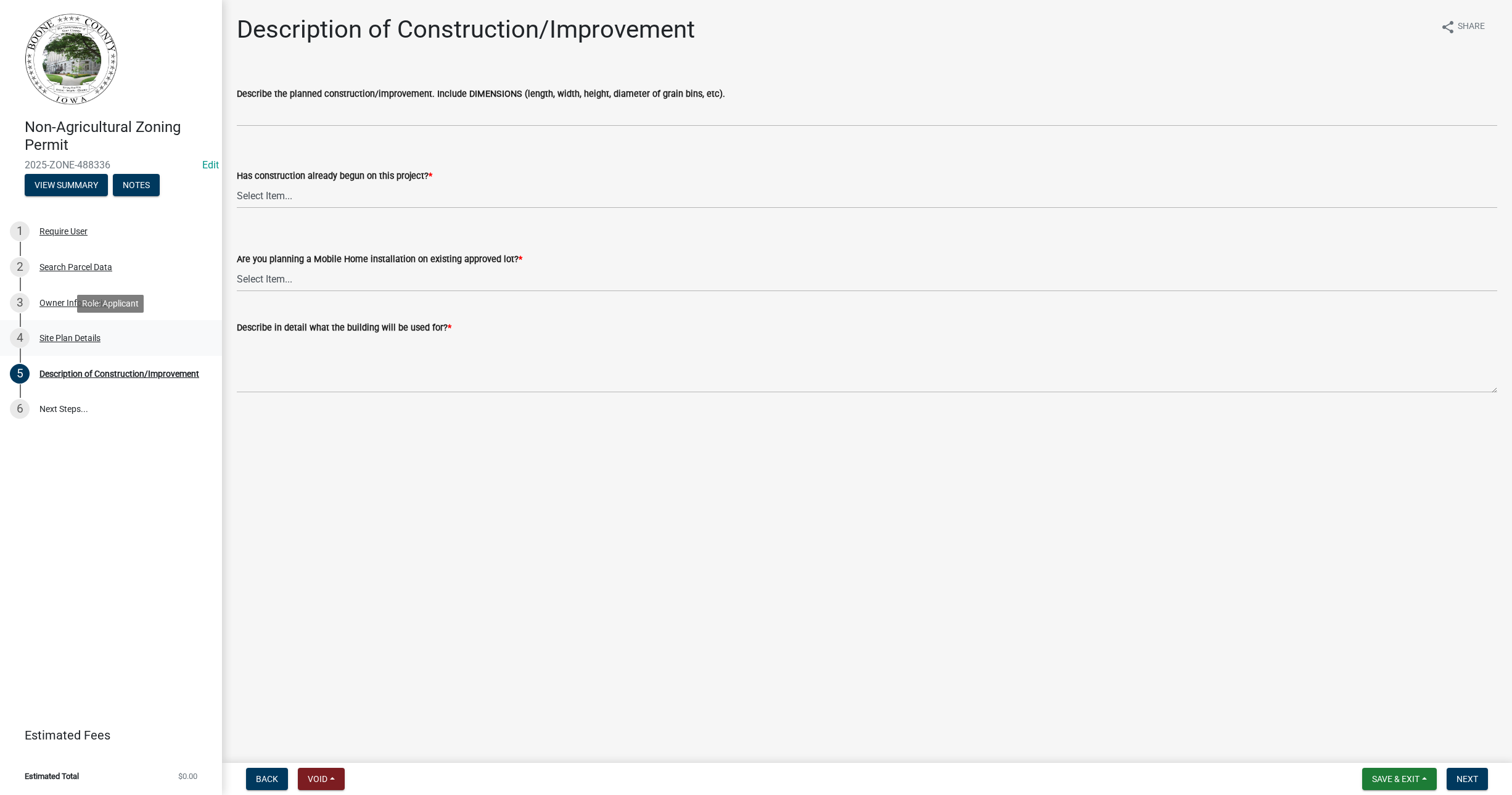
click at [52, 336] on div "Site Plan Details" at bounding box center [70, 338] width 61 height 9
